Goal: Check status

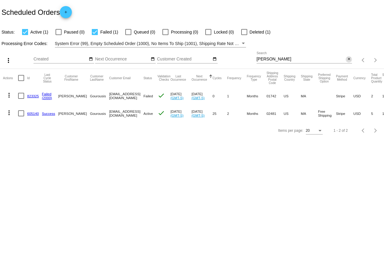
click at [350, 58] on mat-icon "close" at bounding box center [349, 59] width 4 height 5
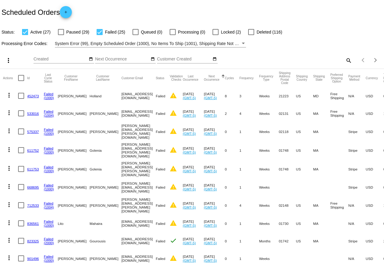
click at [97, 30] on div at bounding box center [100, 32] width 6 height 6
click at [99, 35] on input "Failed (25)" at bounding box center [99, 35] width 0 height 0
checkbox input "false"
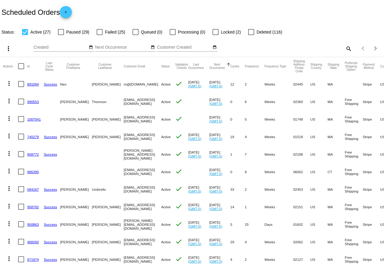
drag, startPoint x: 62, startPoint y: 83, endPoint x: 115, endPoint y: 85, distance: 53.2
click at [115, 85] on mat-row "more_vert 891094 Success Neo Sundaresh m@mdonne.com Active check Aug 26 2025 (G…" at bounding box center [226, 84] width 446 height 18
drag, startPoint x: 63, startPoint y: 102, endPoint x: 100, endPoint y: 102, distance: 36.6
click at [100, 102] on mat-row "more_vert 990553 Jamie Thomson sparkplug1281@gmail.com Active check Sep 9 2025 …" at bounding box center [226, 102] width 446 height 18
click at [100, 102] on mat-cell "Thomson" at bounding box center [108, 102] width 32 height 18
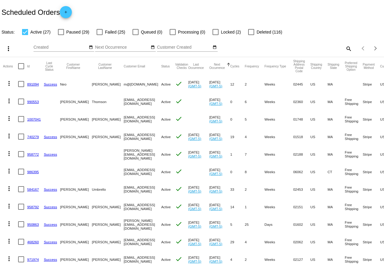
click at [169, 8] on div "Scheduled Orders add" at bounding box center [192, 12] width 384 height 24
click at [36, 101] on link "990553" at bounding box center [33, 102] width 12 height 4
